Goal: Task Accomplishment & Management: Use online tool/utility

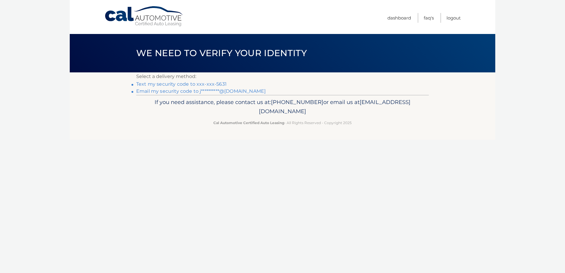
click at [205, 82] on link "Text my security code to xxx-xxx-5631" at bounding box center [181, 84] width 90 height 6
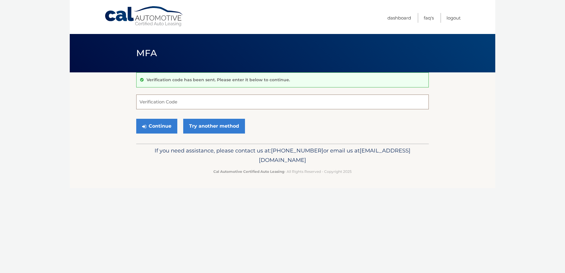
click at [149, 101] on input "Verification Code" at bounding box center [282, 102] width 293 height 15
type input "202135"
click at [136, 119] on button "Continue" at bounding box center [156, 126] width 41 height 15
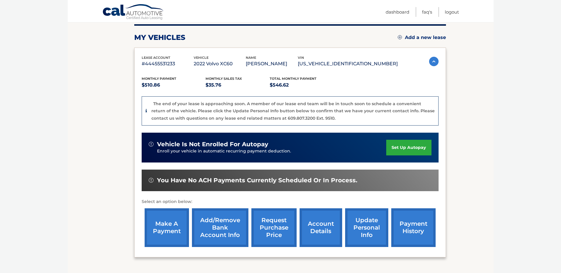
scroll to position [89, 0]
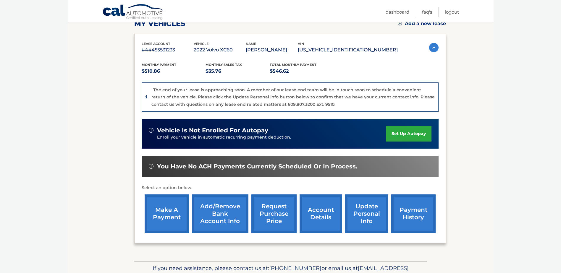
click at [171, 209] on link "make a payment" at bounding box center [167, 214] width 44 height 39
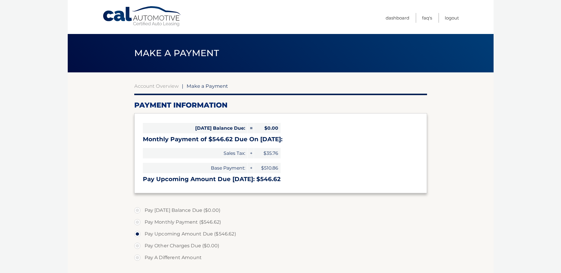
select select "ZjA4ZDg5M2ItZTJlOC00Y2NhLTkzYzgtZjUxZjY5ZDQ4Mzdi"
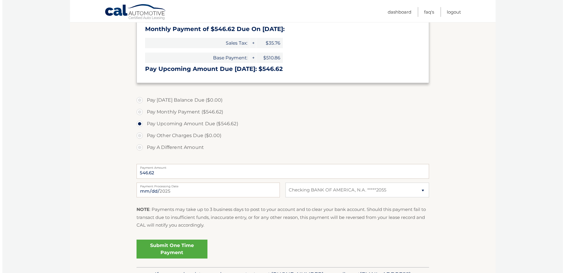
scroll to position [118, 0]
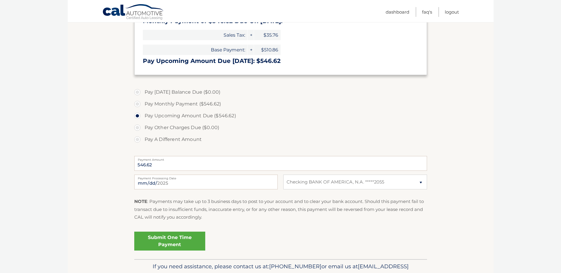
click at [171, 240] on link "Submit One Time Payment" at bounding box center [169, 241] width 71 height 19
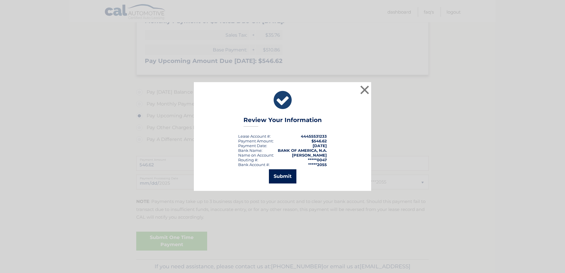
click at [293, 176] on button "Submit" at bounding box center [282, 176] width 27 height 14
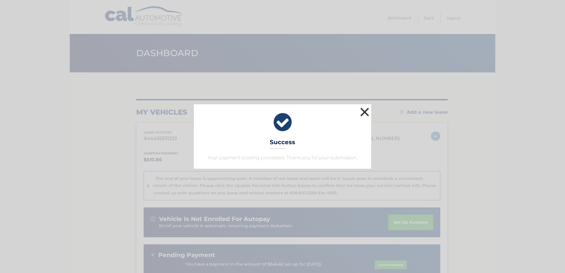
click at [361, 112] on button "×" at bounding box center [365, 112] width 12 height 12
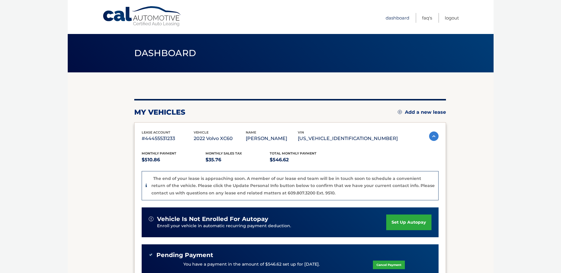
click at [391, 20] on link "Dashboard" at bounding box center [398, 18] width 24 height 10
click at [511, 152] on body "Cal Automotive Menu Dashboard FAQ's Logout" at bounding box center [280, 136] width 561 height 273
click at [451, 17] on link "Logout" at bounding box center [452, 18] width 14 height 10
